Goal: Check status: Check status

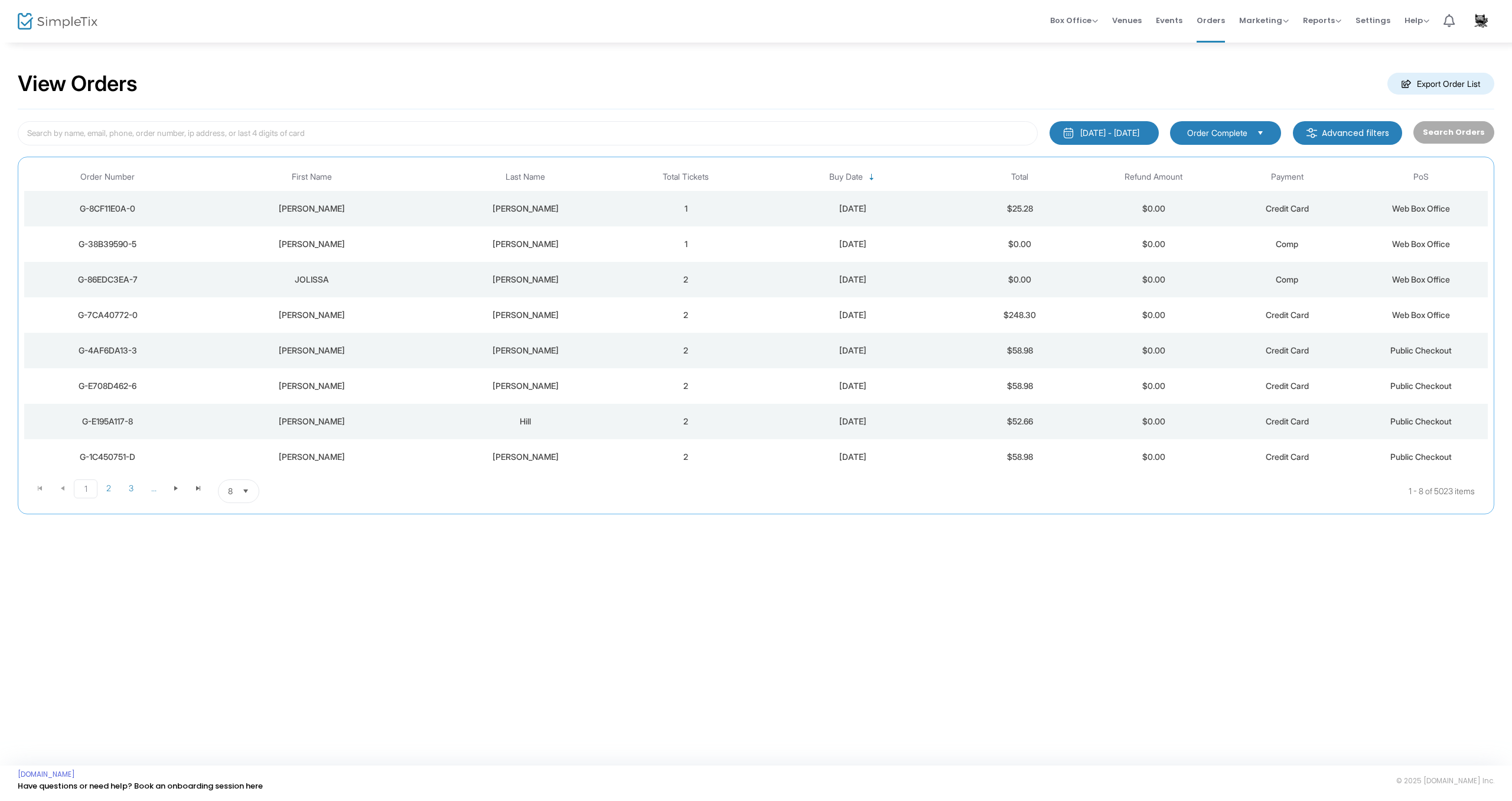
click at [538, 314] on div "[PERSON_NAME]" at bounding box center [526, 315] width 182 height 12
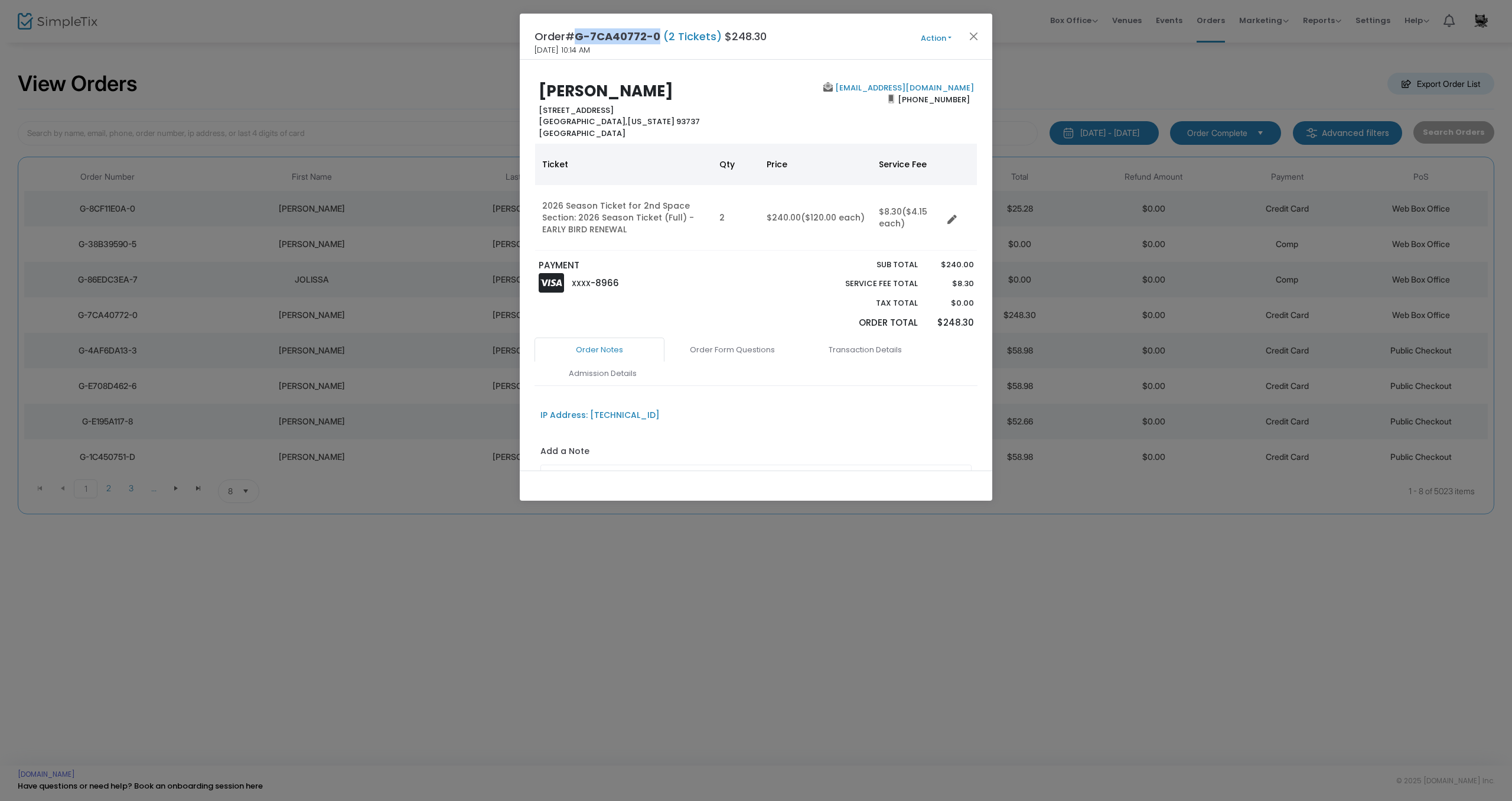
drag, startPoint x: 656, startPoint y: 37, endPoint x: 580, endPoint y: 34, distance: 76.1
click at [580, 34] on span "G-7CA40772-0" at bounding box center [617, 36] width 86 height 15
copy span "G-7CA40772-0"
click at [725, 350] on link "Order Form Questions" at bounding box center [732, 349] width 130 height 24
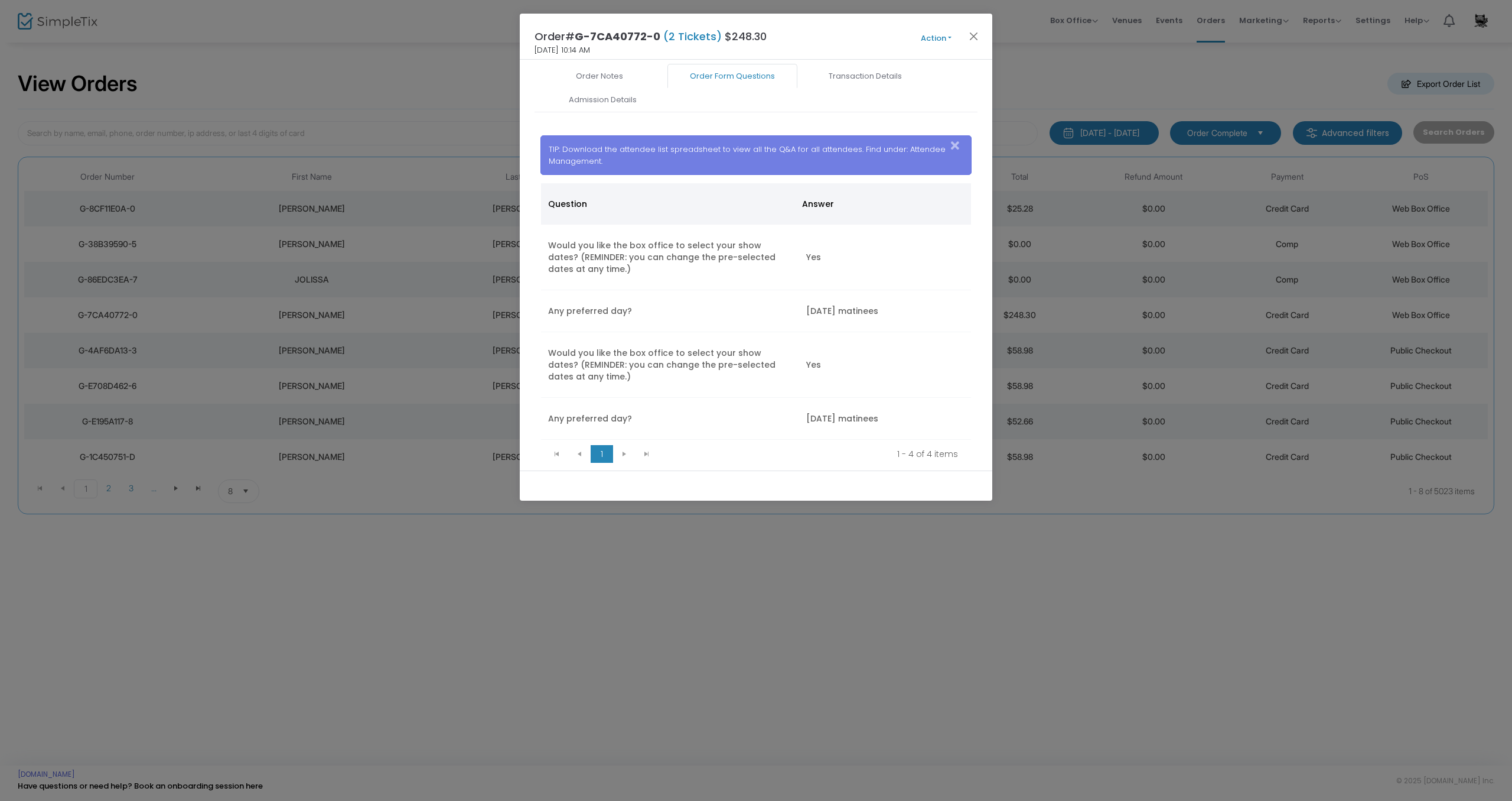
scroll to position [313, 0]
